Goal: Information Seeking & Learning: Learn about a topic

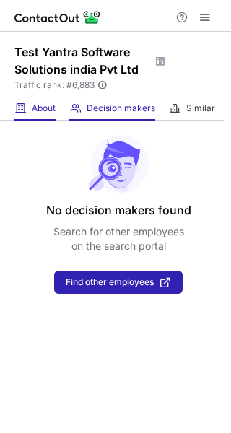
click at [30, 112] on div "About About Company" at bounding box center [34, 109] width 41 height 24
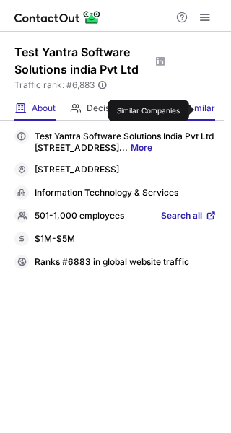
click at [200, 110] on span "Similar" at bounding box center [200, 108] width 29 height 12
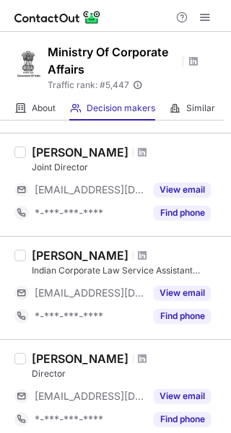
scroll to position [867, 0]
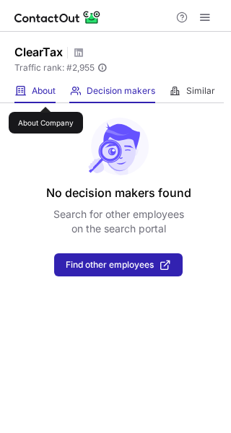
click at [45, 94] on span "About" at bounding box center [44, 91] width 24 height 12
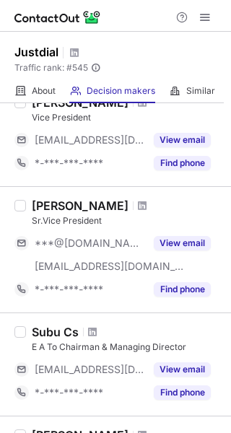
scroll to position [313, 0]
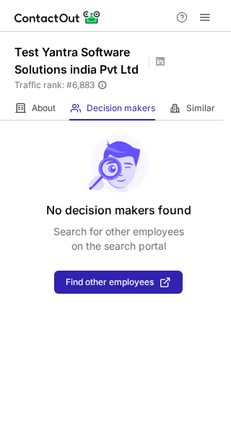
click at [26, 97] on div "About About Company" at bounding box center [34, 109] width 41 height 24
click at [30, 109] on div "About About Company" at bounding box center [34, 109] width 41 height 24
